Goal: Task Accomplishment & Management: Manage account settings

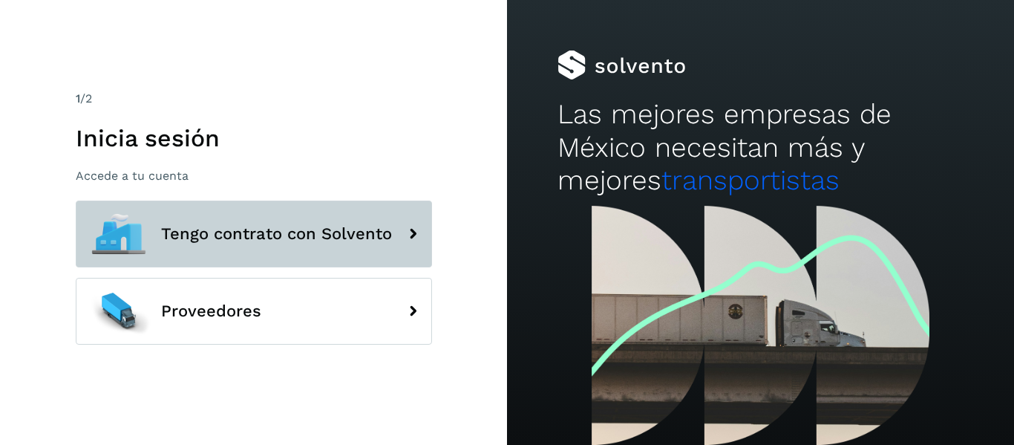
click at [282, 237] on span "Tengo contrato con Solvento" at bounding box center [276, 234] width 231 height 18
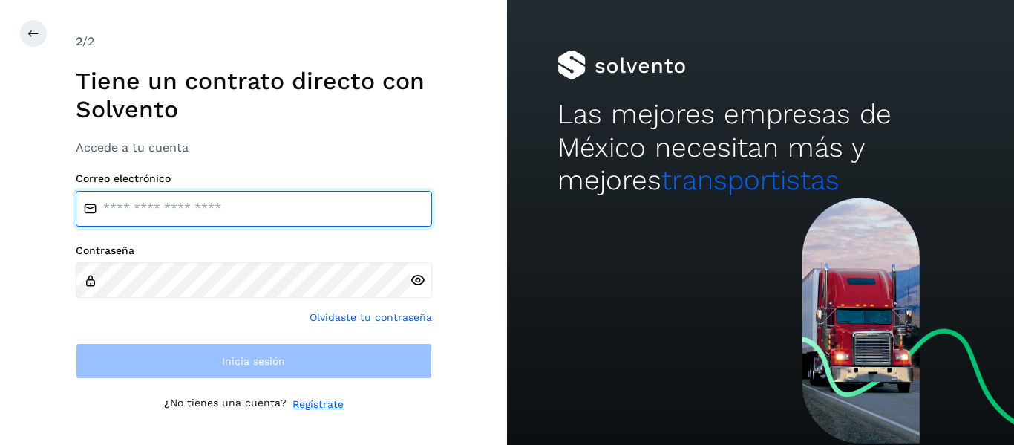
click at [223, 206] on input "email" at bounding box center [254, 209] width 356 height 36
type input "**********"
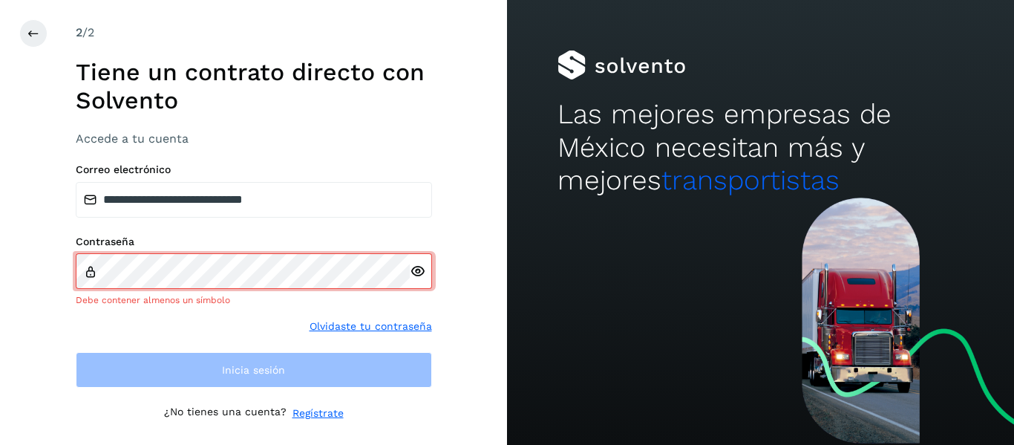
click at [414, 270] on icon at bounding box center [418, 272] width 16 height 16
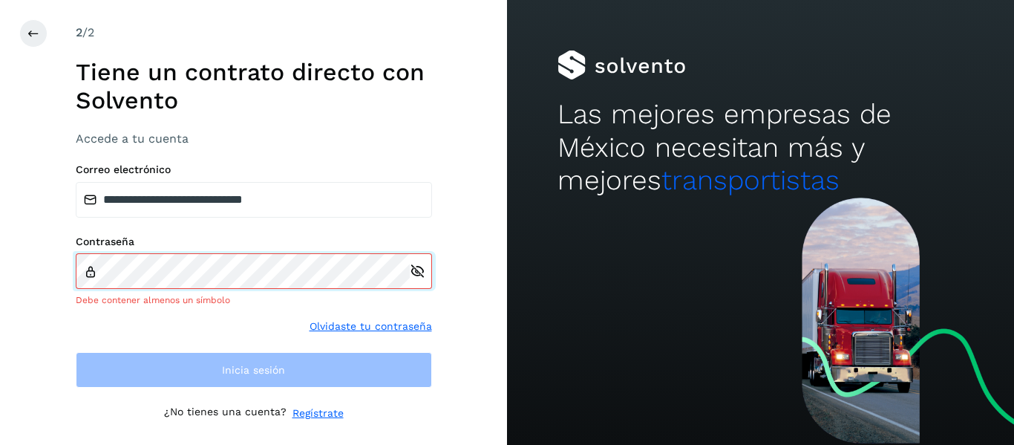
click at [207, 261] on div "Contraseña Debe contener almenos un símbolo" at bounding box center [254, 271] width 356 height 72
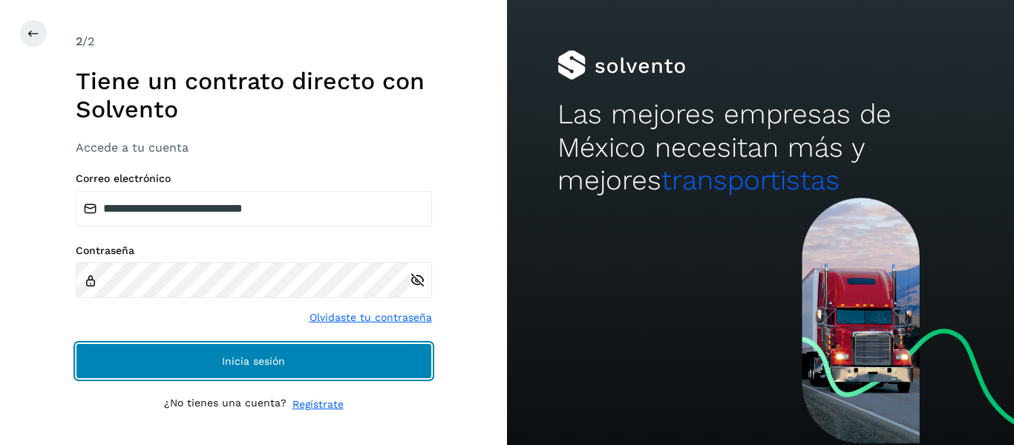
click at [221, 353] on button "Inicia sesión" at bounding box center [254, 361] width 356 height 36
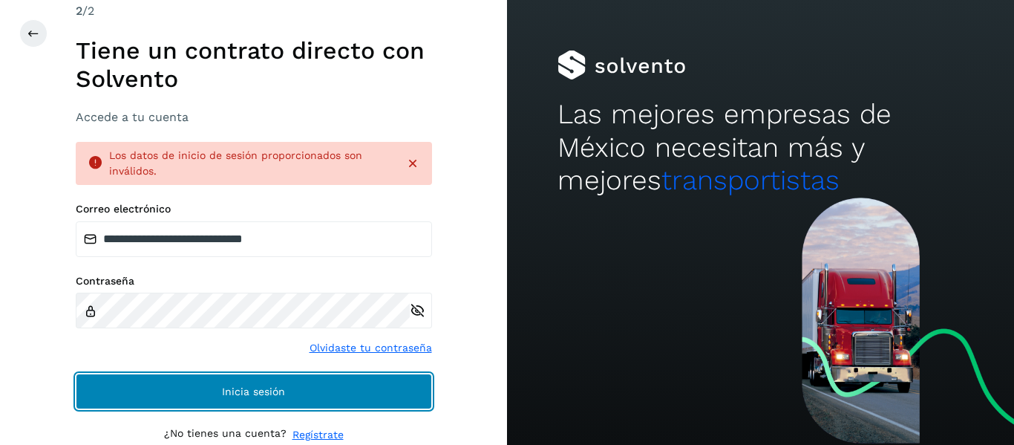
click at [219, 386] on button "Inicia sesión" at bounding box center [254, 391] width 356 height 36
click at [206, 395] on button "Inicia sesión" at bounding box center [254, 391] width 356 height 36
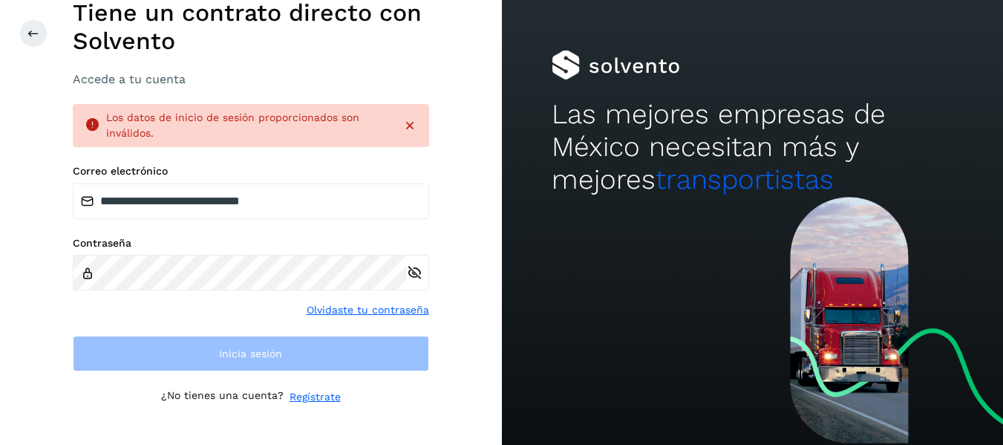
click at [415, 277] on icon at bounding box center [415, 273] width 16 height 16
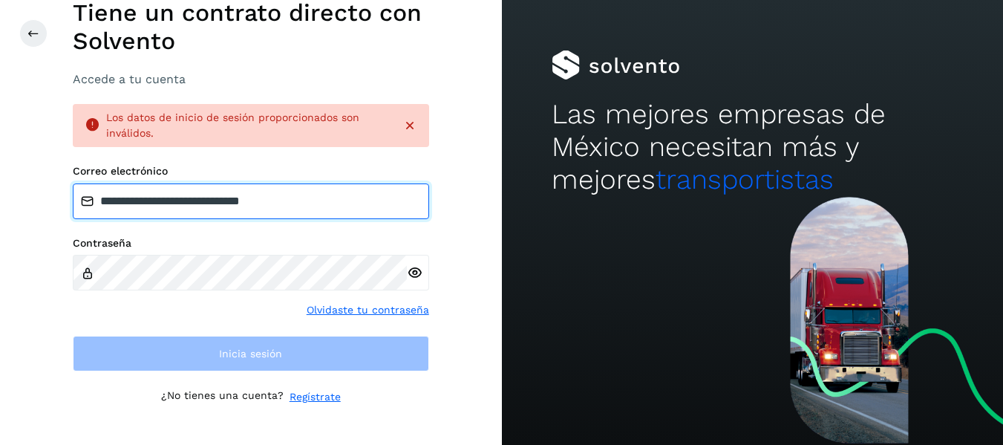
click at [339, 203] on input "**********" at bounding box center [251, 201] width 356 height 36
click at [332, 208] on input "**********" at bounding box center [251, 201] width 356 height 36
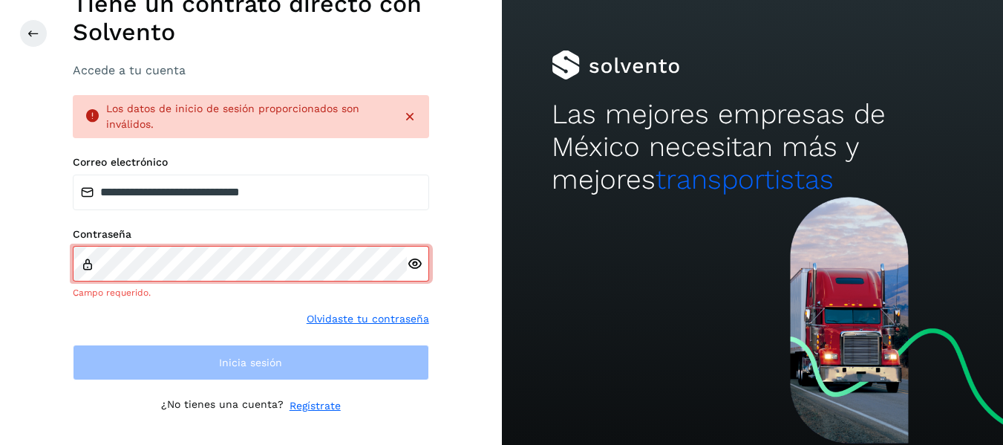
click at [412, 117] on icon at bounding box center [409, 116] width 15 height 15
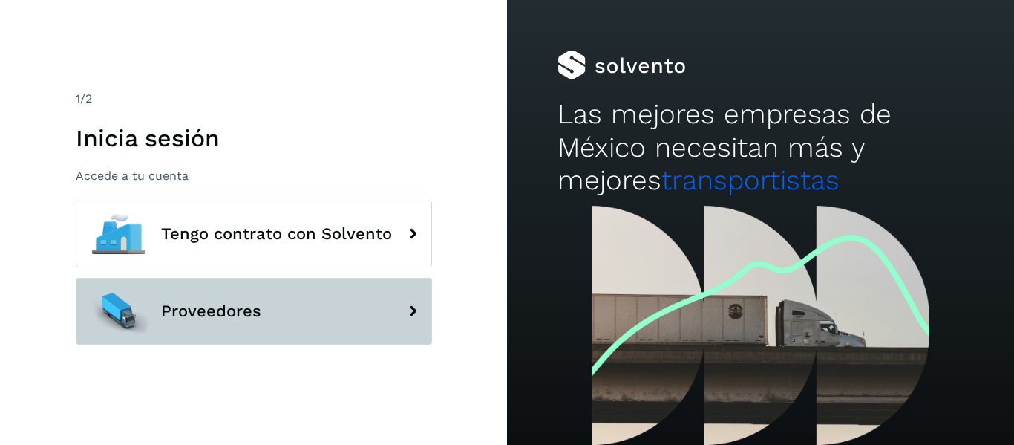
click at [212, 308] on span "Proveedores" at bounding box center [211, 311] width 100 height 18
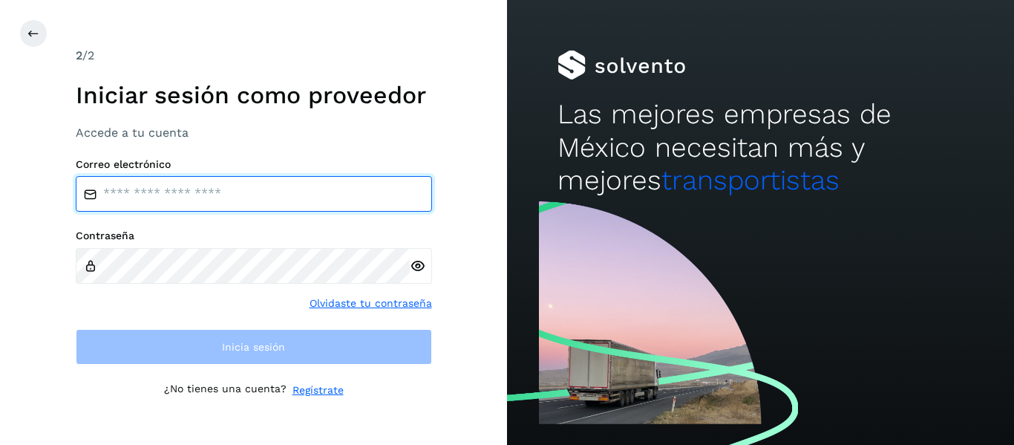
click at [174, 194] on input "email" at bounding box center [254, 194] width 356 height 36
type input "**********"
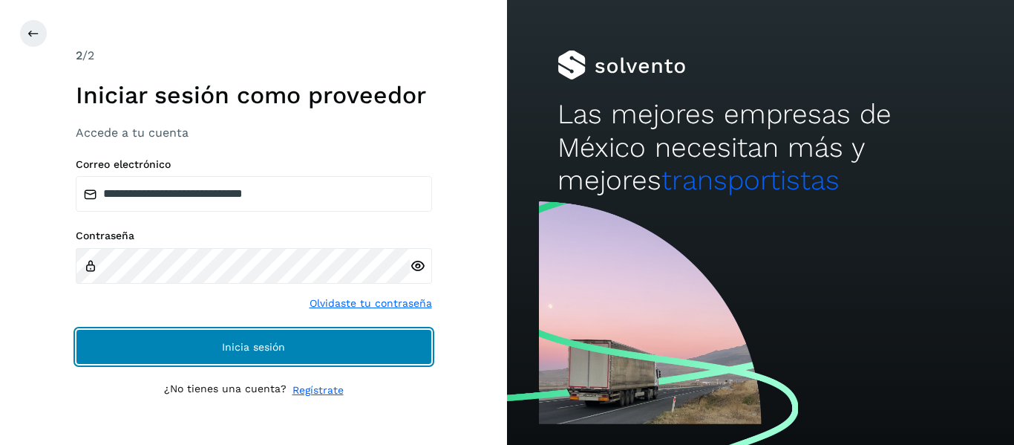
click at [229, 348] on span "Inicia sesión" at bounding box center [253, 347] width 63 height 10
click at [332, 348] on button "Inicia sesión" at bounding box center [254, 347] width 356 height 36
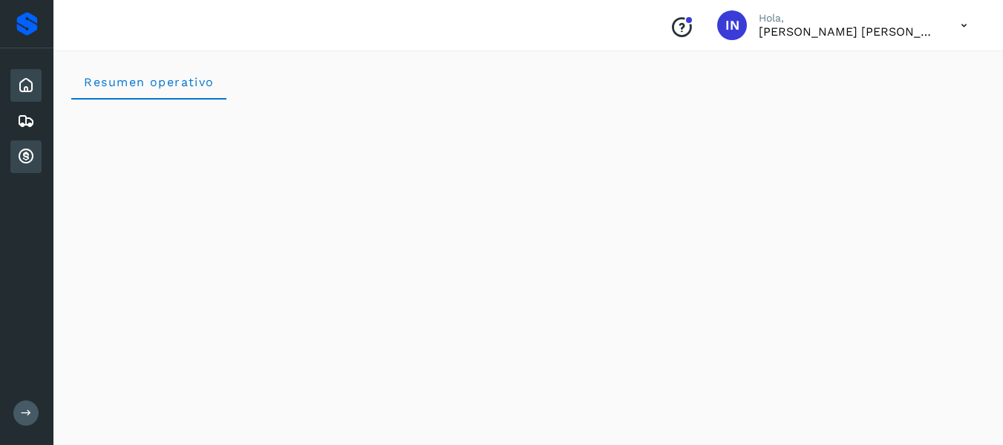
click at [19, 153] on icon at bounding box center [26, 157] width 18 height 18
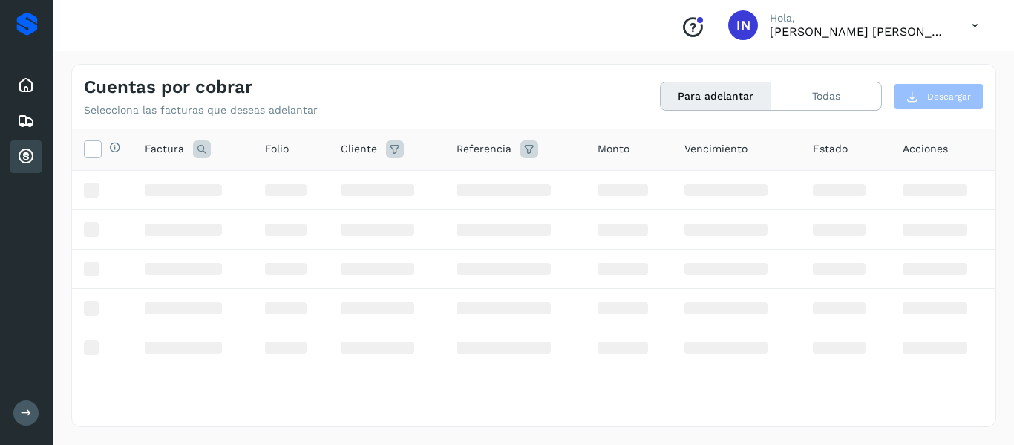
click at [27, 154] on icon at bounding box center [26, 157] width 18 height 18
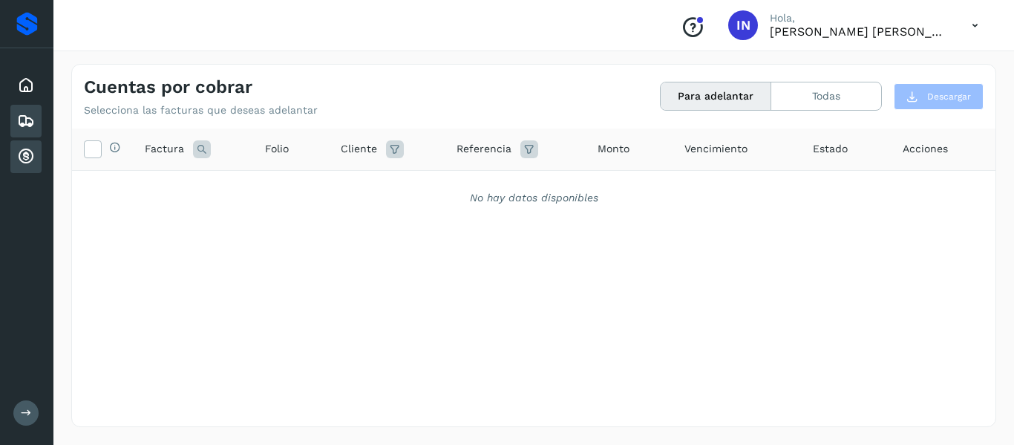
click at [26, 118] on icon at bounding box center [26, 121] width 18 height 18
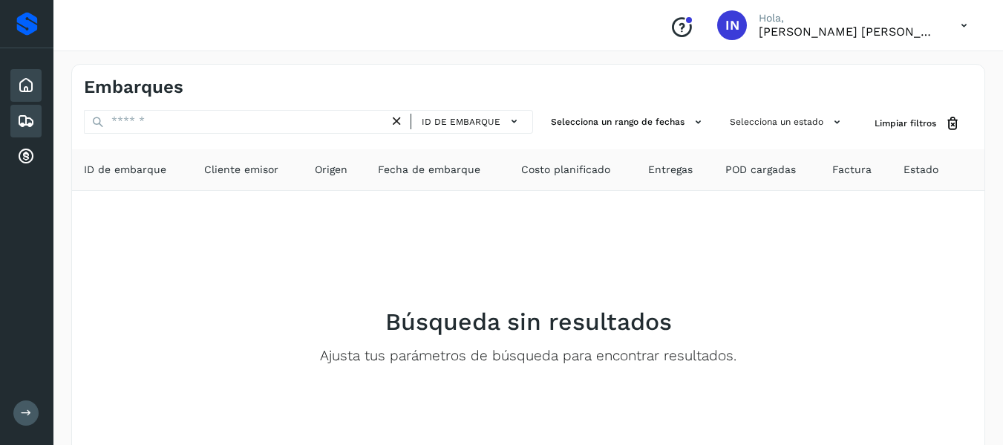
click at [30, 89] on icon at bounding box center [26, 85] width 18 height 18
